Goal: Transaction & Acquisition: Purchase product/service

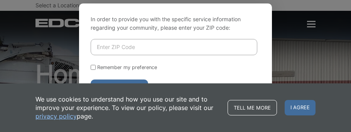
click at [140, 47] on input "Enter ZIP Code" at bounding box center [174, 47] width 167 height 16
type input "91945"
click at [258, 67] on div "Remember my preference" at bounding box center [176, 67] width 170 height 6
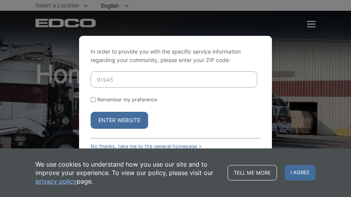
click at [143, 118] on button "Enter Website" at bounding box center [119, 120] width 57 height 17
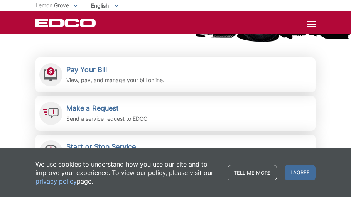
scroll to position [138, 0]
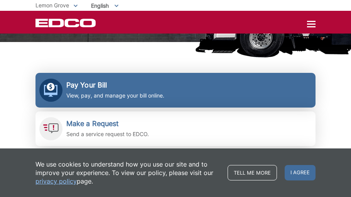
click at [91, 87] on h2 "Pay Your Bill" at bounding box center [115, 85] width 98 height 8
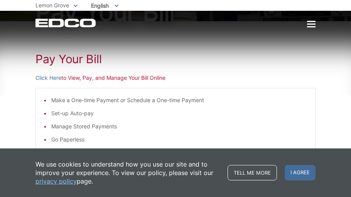
scroll to position [77, 0]
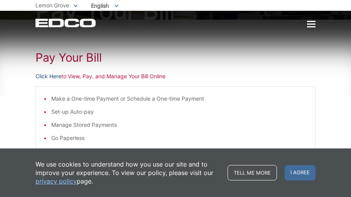
click at [47, 75] on link "Click Here" at bounding box center [48, 76] width 26 height 8
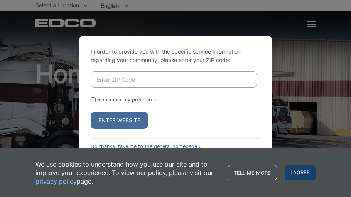
click at [293, 170] on span "I agree" at bounding box center [300, 172] width 31 height 15
